Goal: Entertainment & Leisure: Consume media (video, audio)

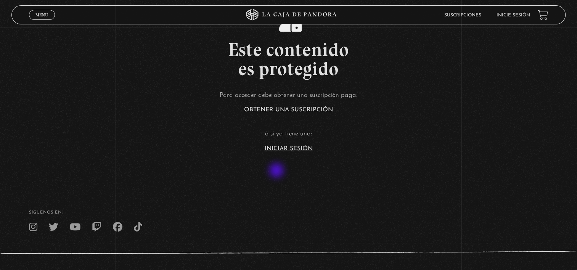
scroll to position [183, 0]
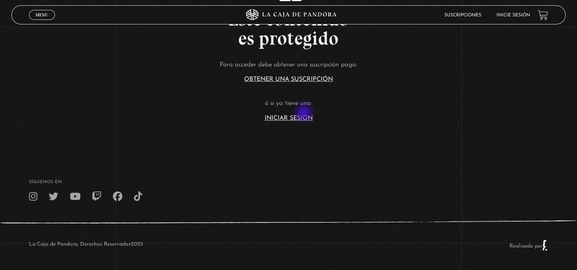
click at [305, 114] on article "Para acceder debe obtener una suscripción paga: Obtener una suscripción ó si ya…" at bounding box center [288, 90] width 577 height 62
click at [305, 115] on link "Iniciar Sesión" at bounding box center [289, 118] width 48 height 6
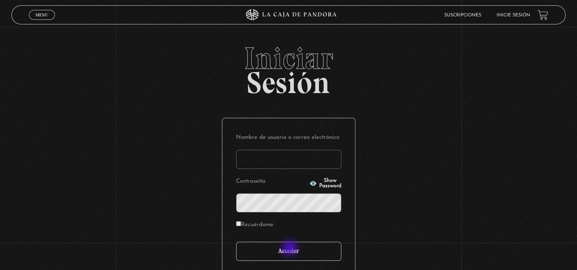
type input "juligonzalez26.10@gmail.com"
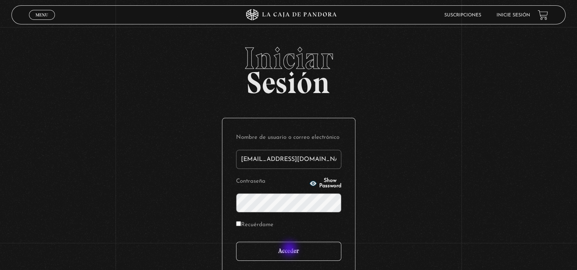
click at [290, 250] on input "Acceder" at bounding box center [288, 251] width 105 height 19
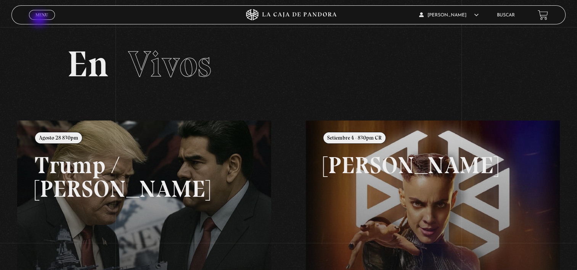
click at [40, 20] on div "Menu Cerrar" at bounding box center [115, 15] width 173 height 18
click at [45, 13] on span "Menu" at bounding box center [41, 15] width 13 height 5
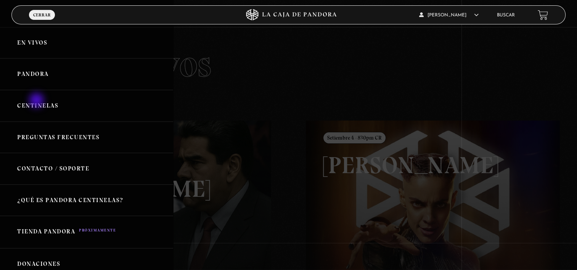
click at [37, 101] on link "Centinelas" at bounding box center [86, 106] width 173 height 32
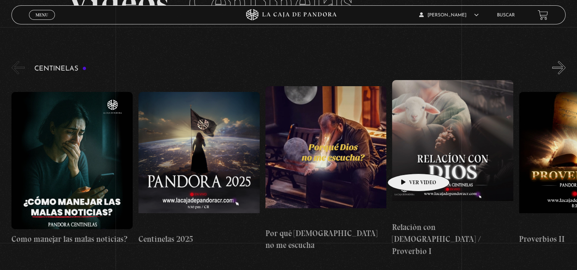
scroll to position [76, 0]
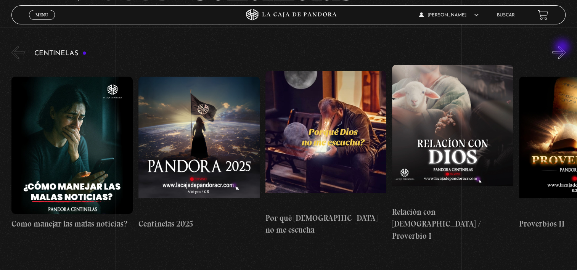
click at [563, 48] on button "»" at bounding box center [559, 52] width 13 height 13
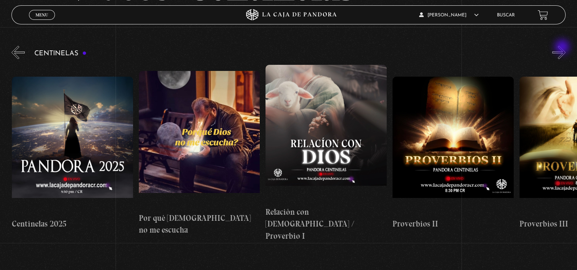
click at [563, 48] on button "»" at bounding box center [559, 52] width 13 height 13
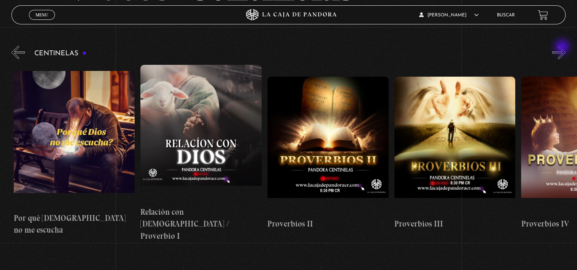
click at [563, 48] on button "»" at bounding box center [559, 52] width 13 height 13
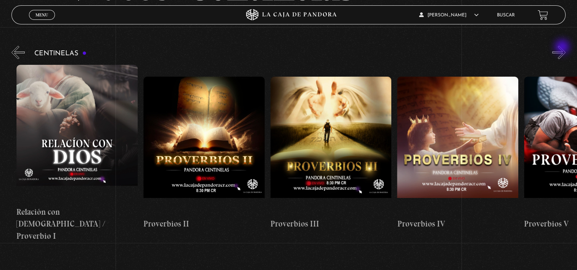
click at [563, 48] on button "»" at bounding box center [559, 52] width 13 height 13
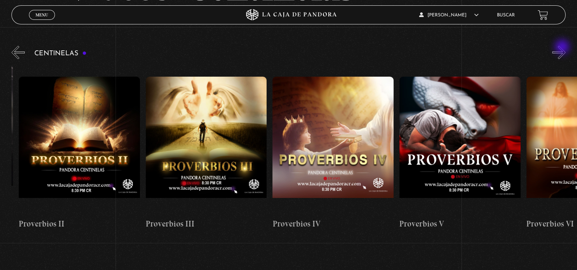
click at [563, 48] on button "»" at bounding box center [559, 52] width 13 height 13
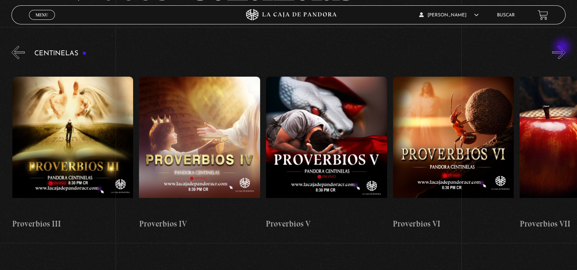
click at [563, 48] on button "»" at bounding box center [559, 52] width 13 height 13
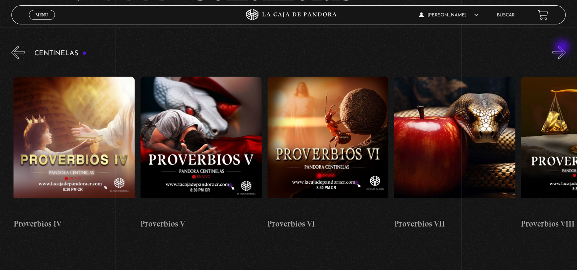
click at [563, 48] on button "»" at bounding box center [559, 52] width 13 height 13
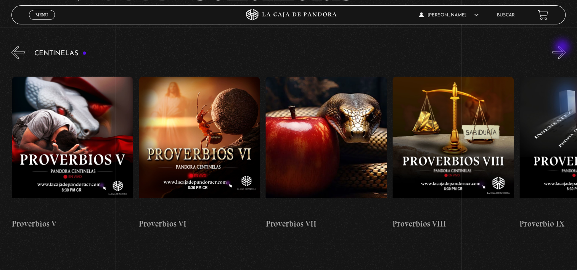
click at [563, 48] on button "»" at bounding box center [559, 52] width 13 height 13
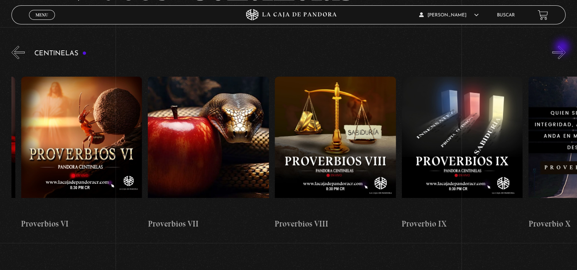
click at [563, 48] on button "»" at bounding box center [559, 52] width 13 height 13
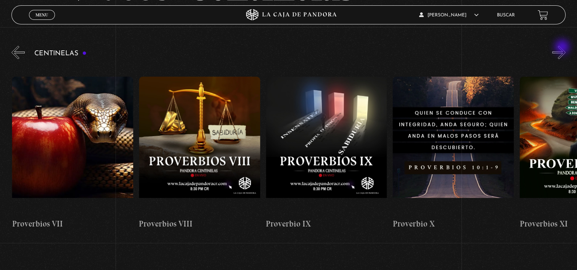
scroll to position [0, 1143]
click at [563, 48] on button "»" at bounding box center [559, 52] width 13 height 13
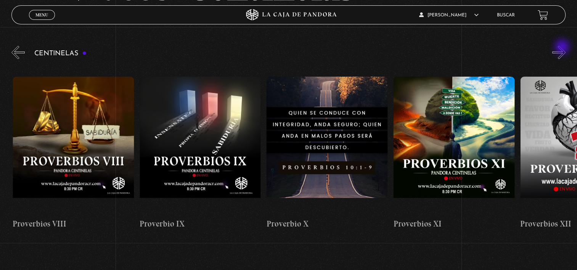
scroll to position [0, 1269]
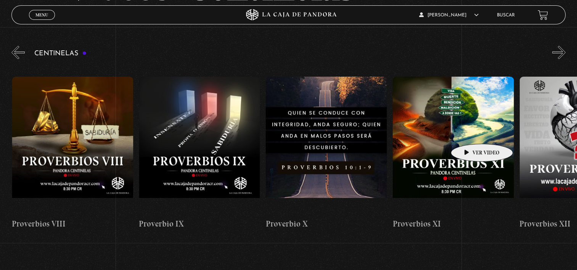
click at [470, 132] on figure at bounding box center [453, 145] width 121 height 137
click at [447, 124] on figure at bounding box center [453, 145] width 121 height 137
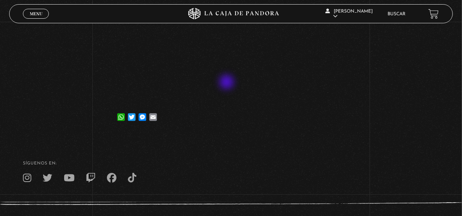
scroll to position [80, 0]
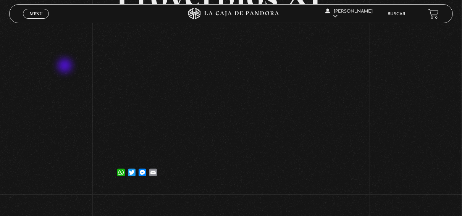
click at [67, 70] on div "Volver [DATE] Proverbios XI WhatsApp Twitter Messenger Email" at bounding box center [231, 66] width 462 height 248
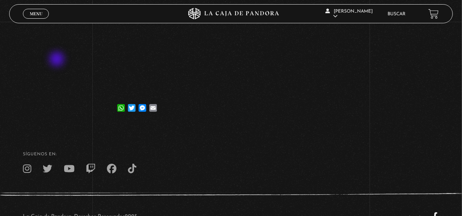
scroll to position [171, 0]
